Goal: Task Accomplishment & Management: Use online tool/utility

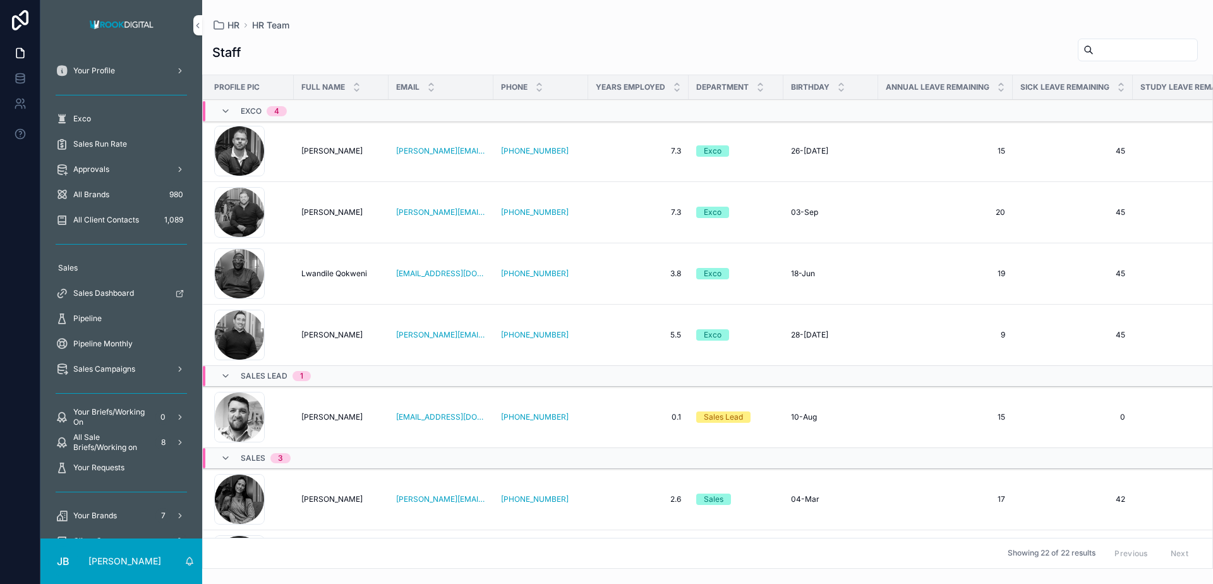
click at [92, 167] on span "Approvals" at bounding box center [91, 169] width 36 height 10
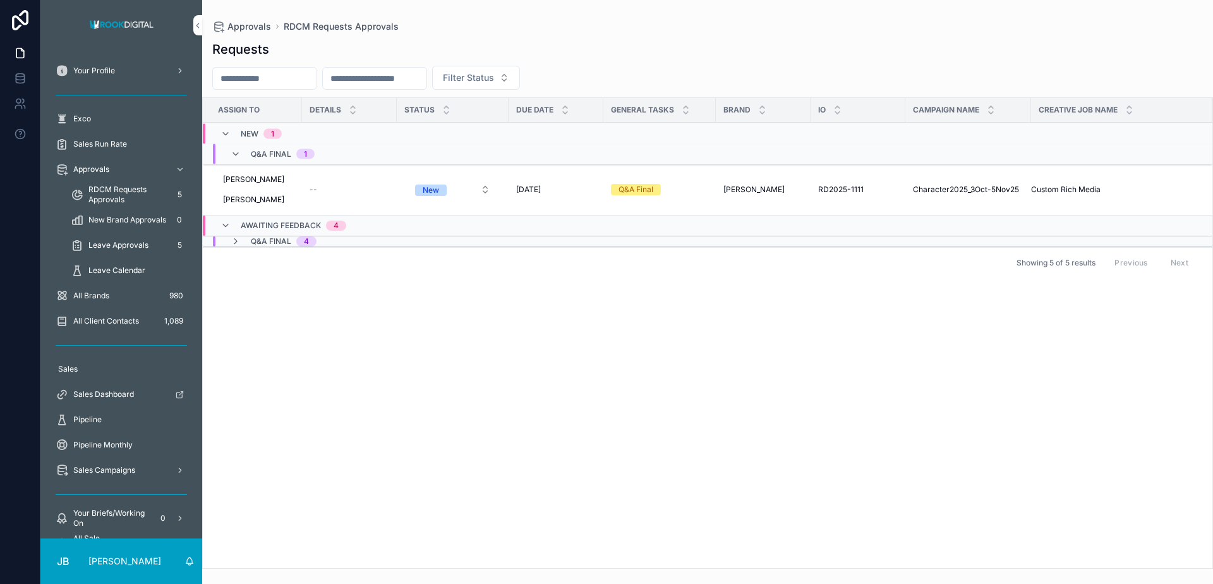
click at [1004, 193] on span "Character2025_3Oct-5Nov25" at bounding box center [966, 190] width 106 height 10
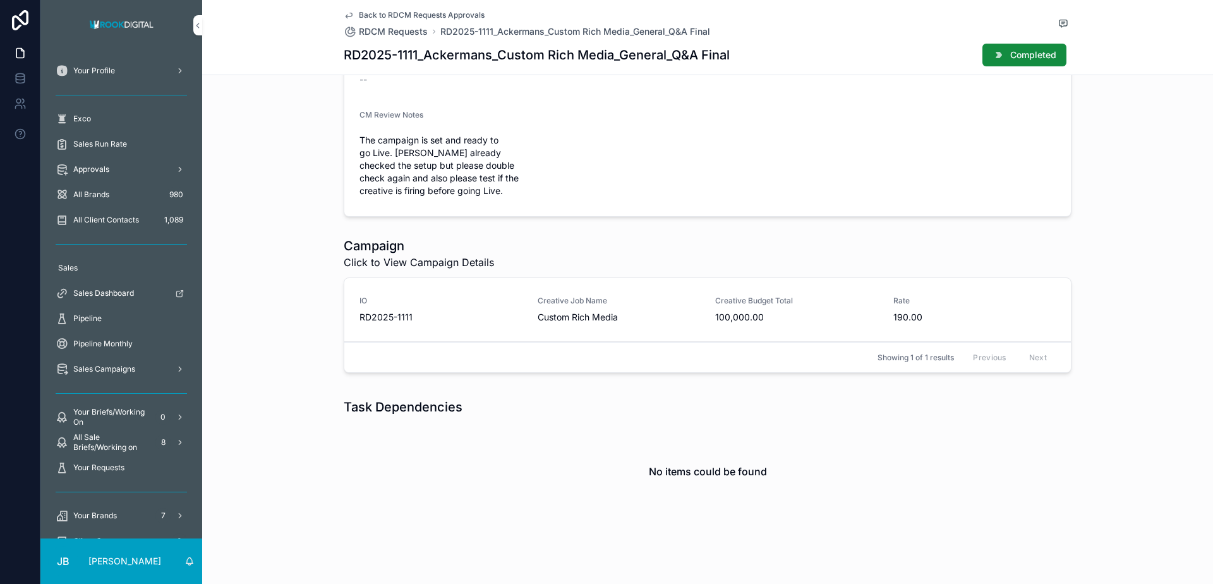
scroll to position [377, 0]
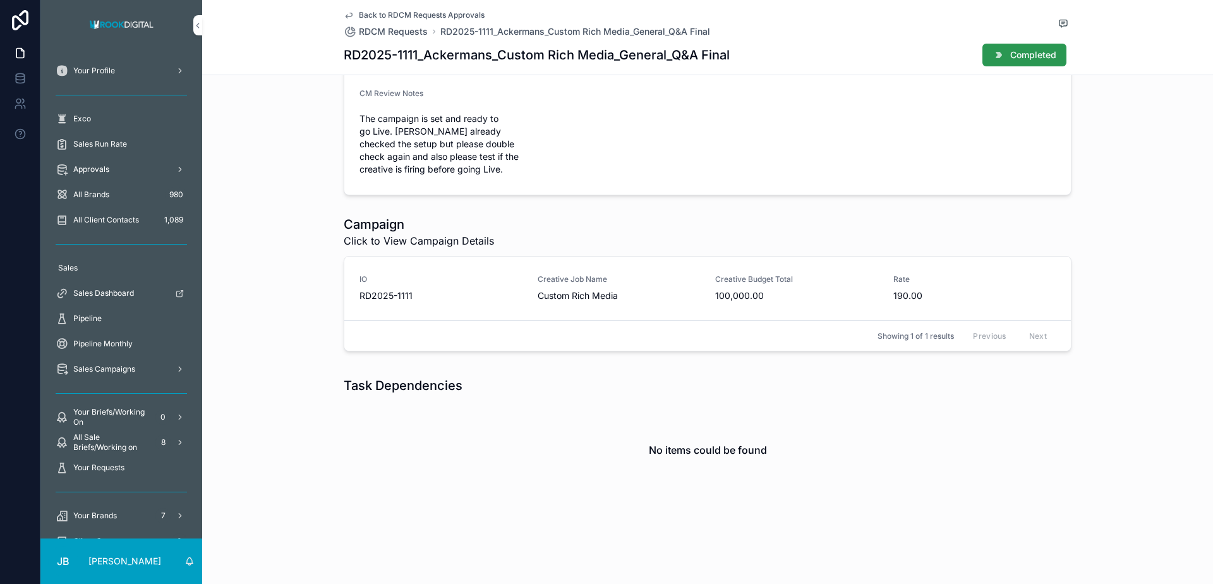
click at [1011, 52] on span "Completed" at bounding box center [1034, 55] width 46 height 13
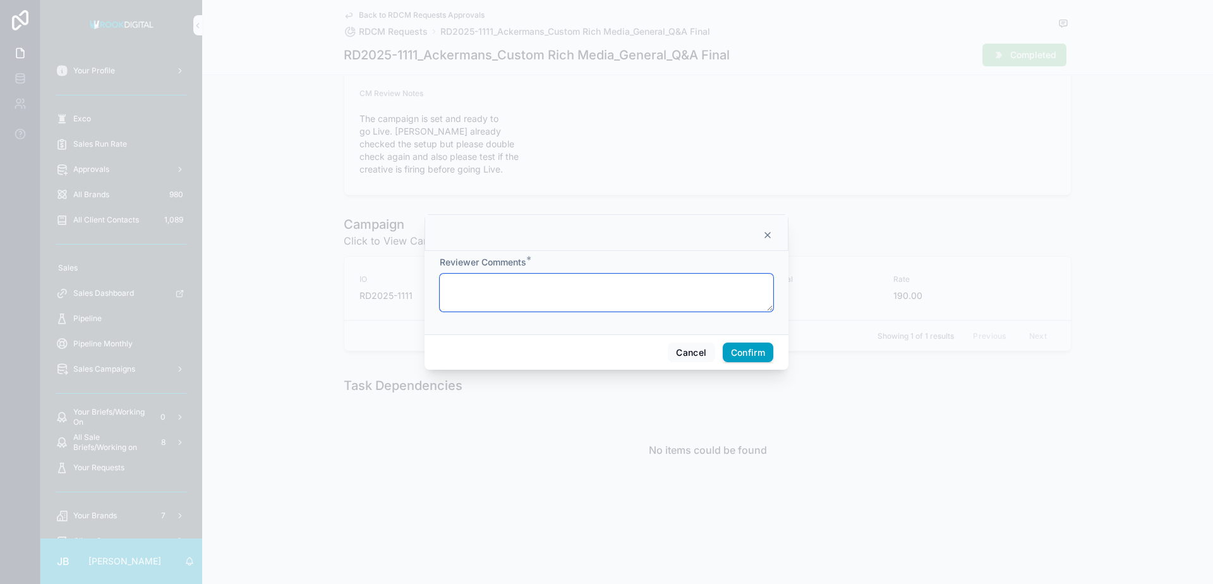
click at [595, 305] on textarea at bounding box center [607, 293] width 334 height 38
type textarea "****"
click at [743, 355] on button "Confirm" at bounding box center [748, 353] width 51 height 20
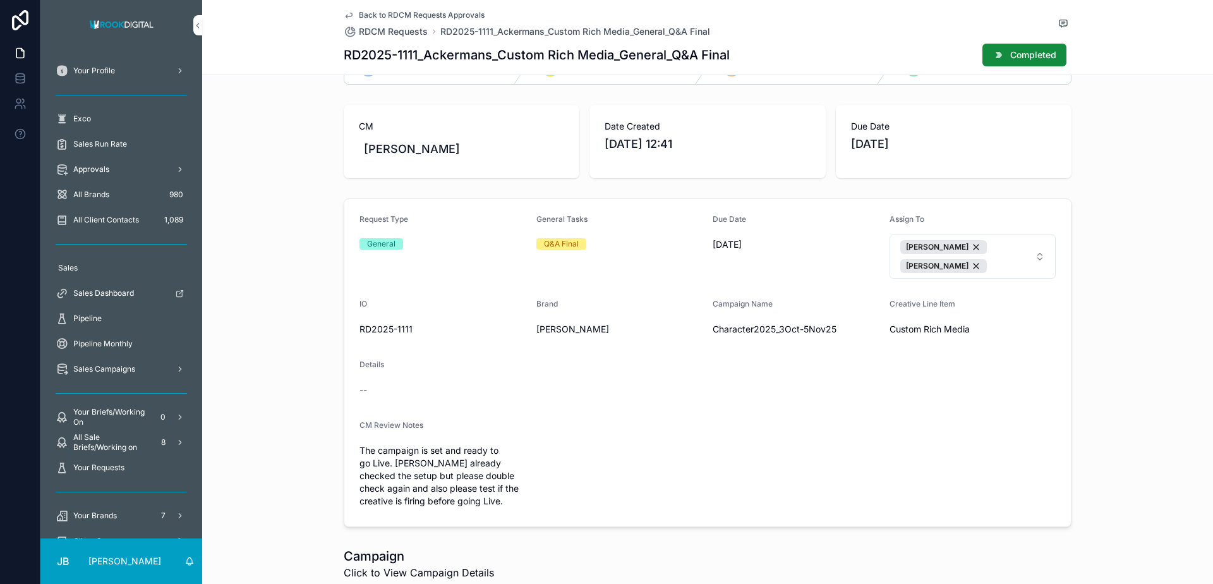
scroll to position [51, 0]
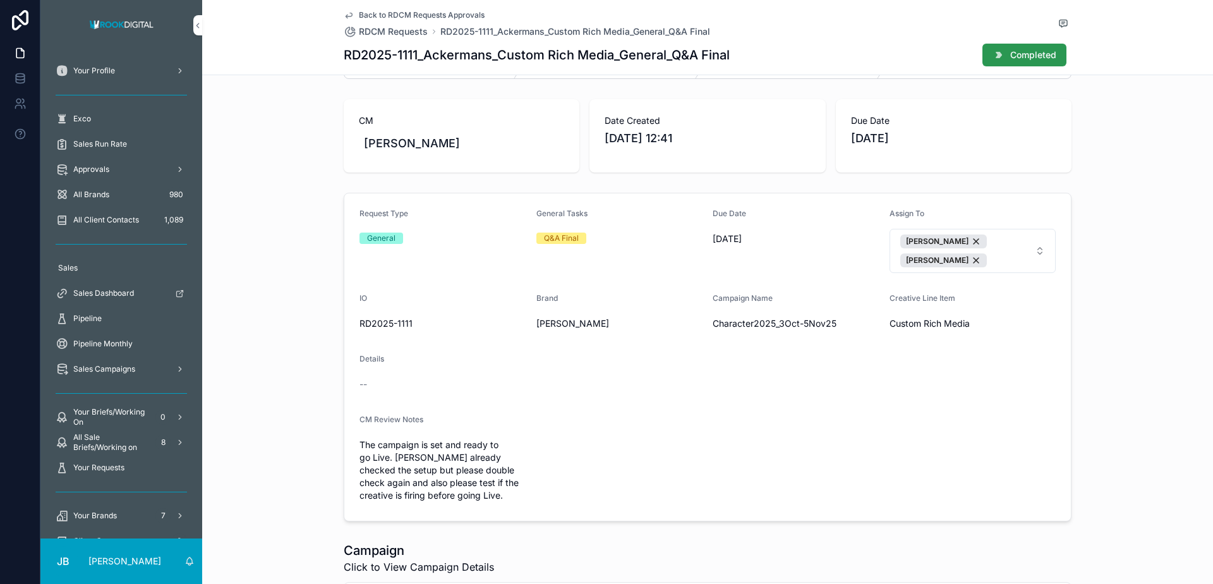
click at [1023, 57] on span "Completed" at bounding box center [1034, 55] width 46 height 13
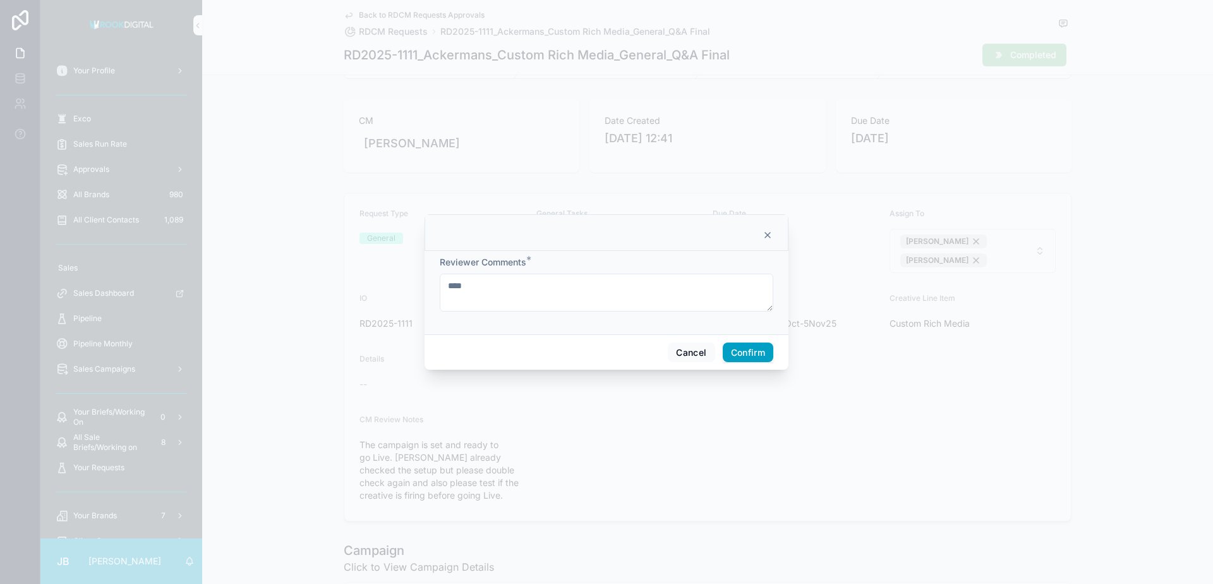
click at [743, 352] on button "Confirm" at bounding box center [748, 353] width 51 height 20
